Goal: Information Seeking & Learning: Find specific fact

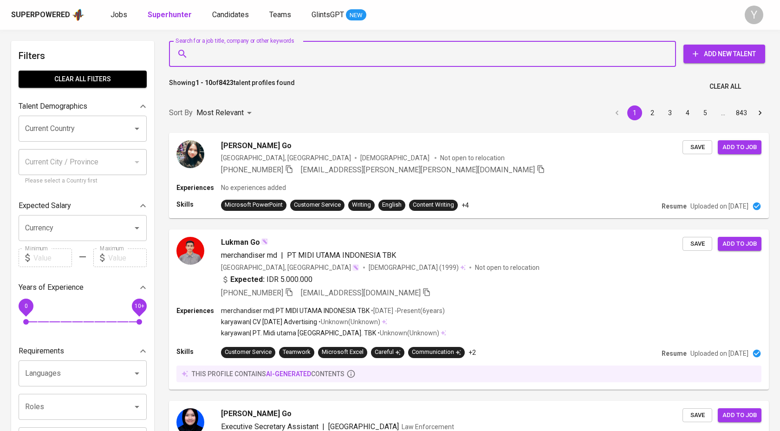
type input "[DOMAIN_NAME][EMAIL_ADDRESS][DOMAIN_NAME]"
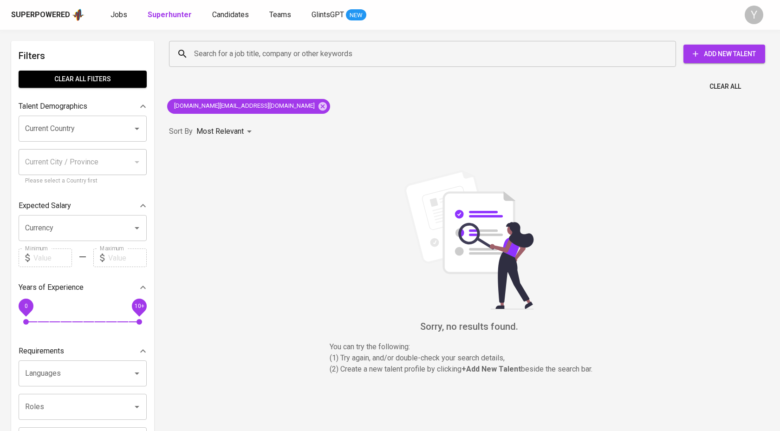
click at [243, 106] on div "[DOMAIN_NAME][EMAIL_ADDRESS][DOMAIN_NAME]" at bounding box center [248, 106] width 170 height 22
click at [318, 107] on icon at bounding box center [322, 106] width 8 height 8
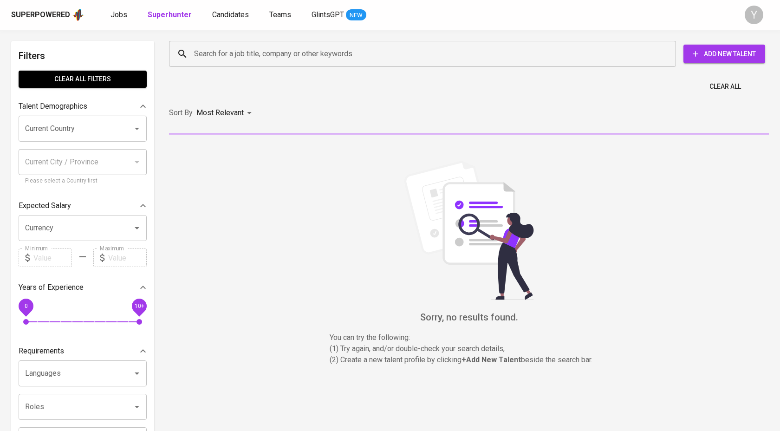
click at [268, 48] on input "Search for a job title, company or other keywords" at bounding box center [425, 54] width 466 height 18
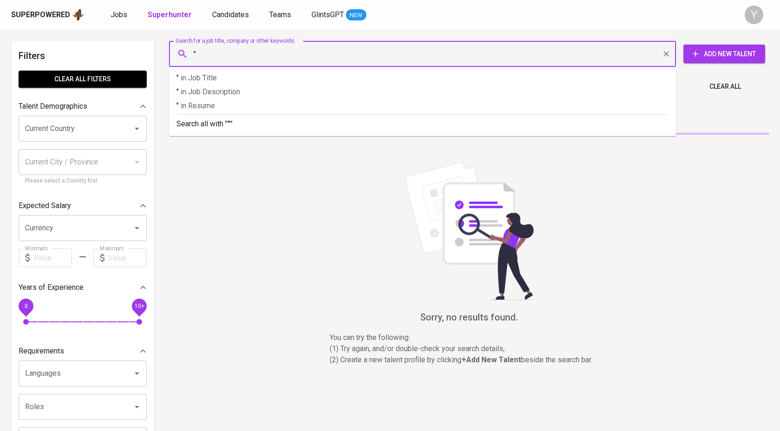
paste input "[PERSON_NAME]"
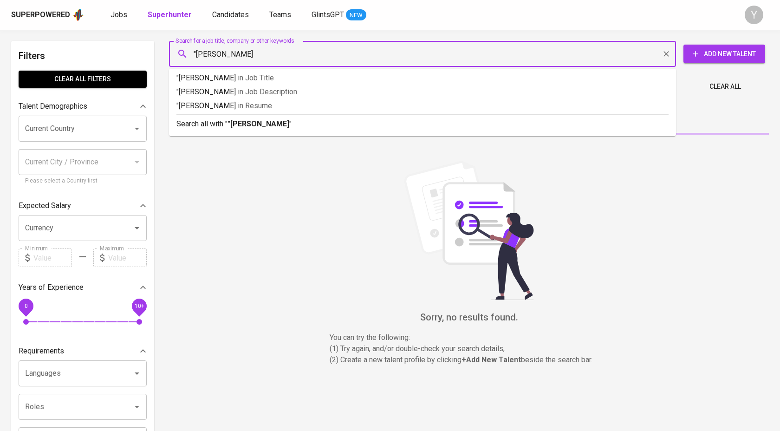
type input ""[PERSON_NAME]""
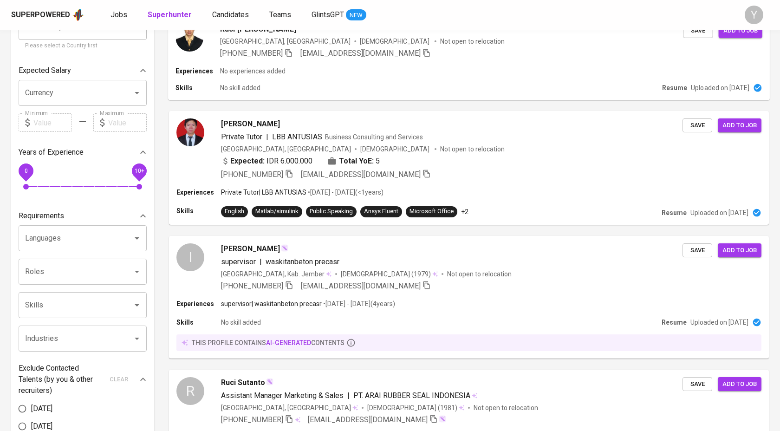
scroll to position [104, 0]
